Goal: Ask a question

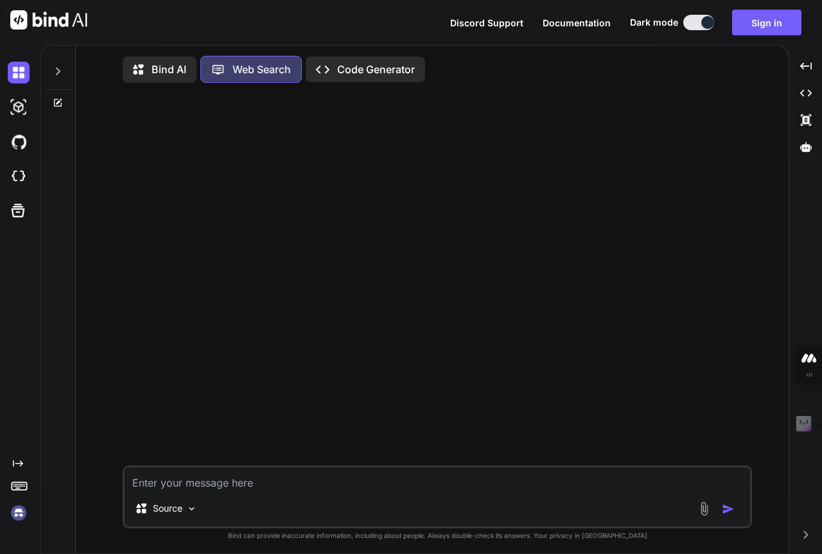
click at [160, 62] on p "Bind AI" at bounding box center [169, 69] width 35 height 15
type textarea "x"
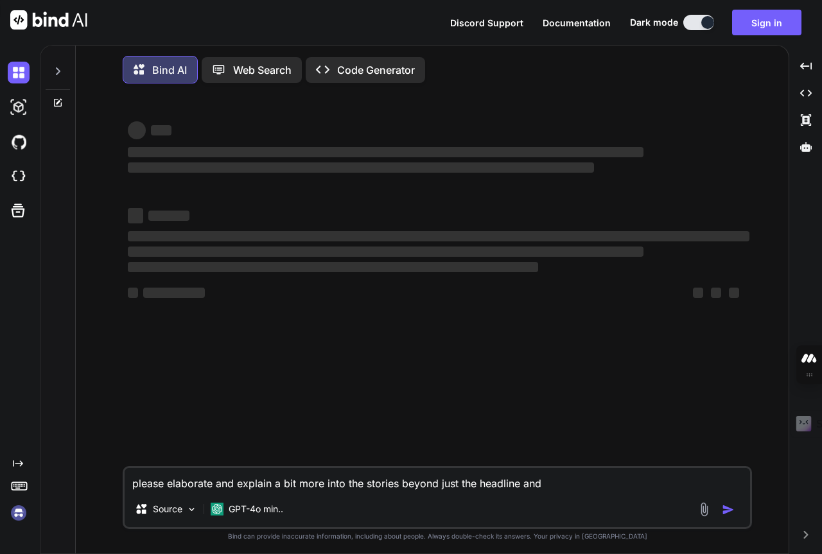
type textarea "please elaborate and explain a bit more into the stories beyond just the headli…"
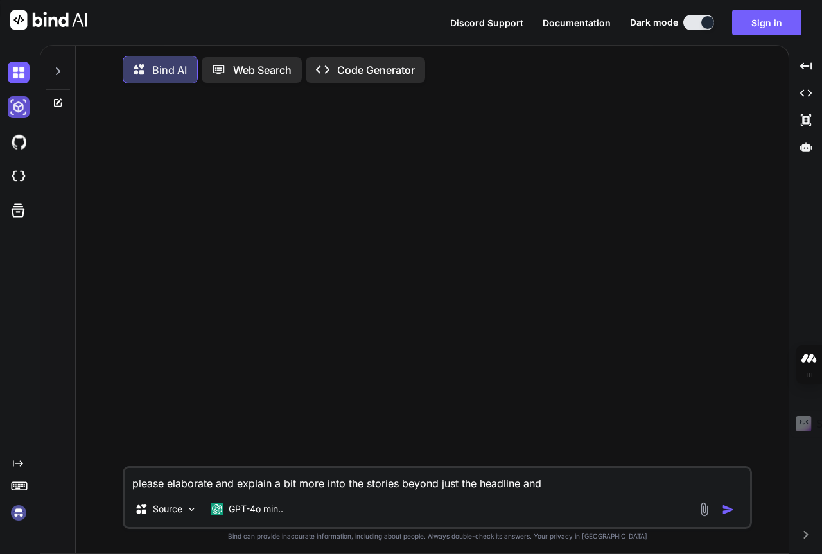
click at [13, 112] on img at bounding box center [19, 107] width 22 height 22
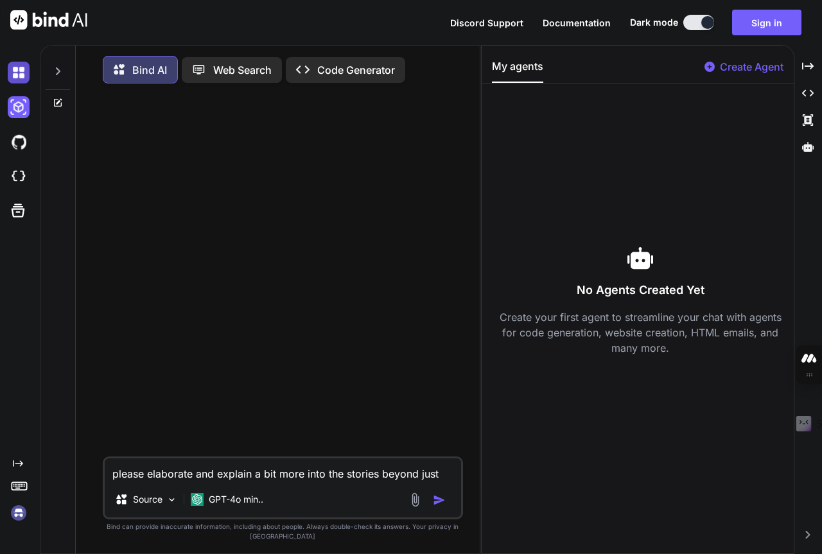
click at [10, 70] on img at bounding box center [19, 73] width 22 height 22
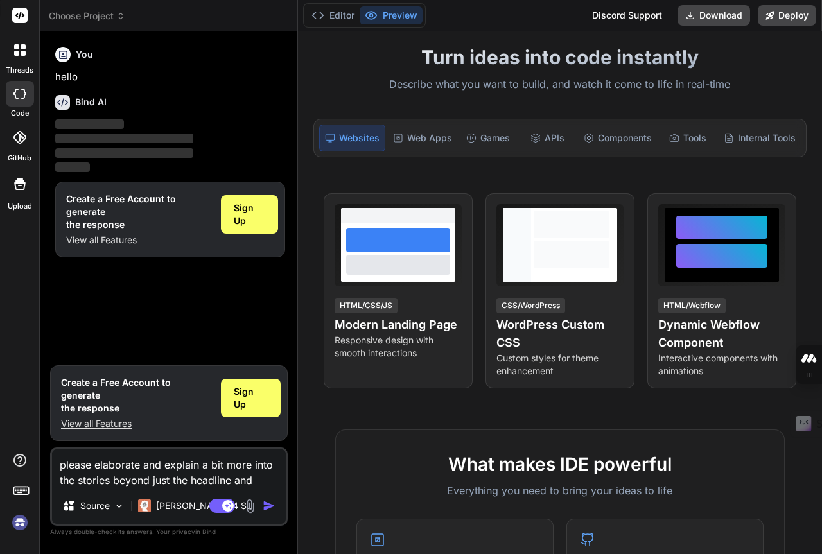
scroll to position [64, 0]
